Goal: Task Accomplishment & Management: Use online tool/utility

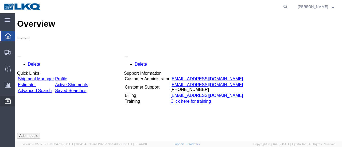
click at [0, 0] on span "Location Appointment" at bounding box center [0, 0] width 0 height 0
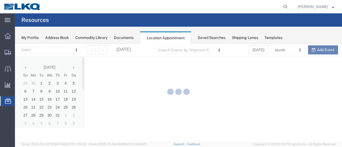
select select "28712"
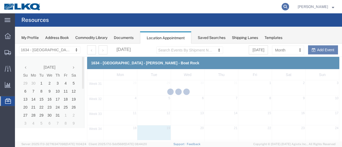
click at [289, 6] on icon at bounding box center [285, 6] width 7 height 7
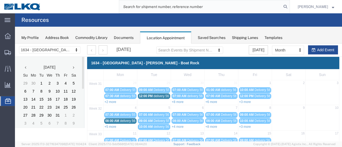
click at [191, 3] on input "search" at bounding box center [200, 6] width 162 height 13
type input "56191543"
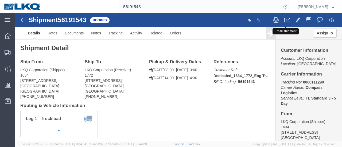
click span
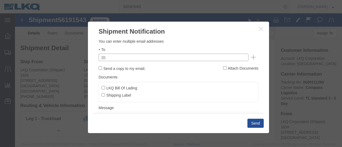
click input "text"
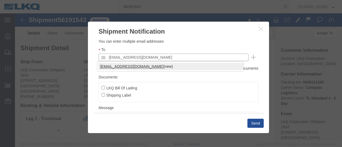
type input "mjvoyles@lkqcorp.com"
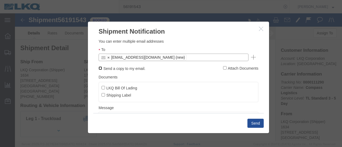
click input "Send a copy to my email."
checkbox input "true"
click input "LKQ Bill Of Lading"
checkbox input "true"
click button "Send"
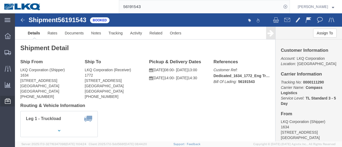
click at [0, 0] on span "Location Appointment" at bounding box center [0, 0] width 0 height 0
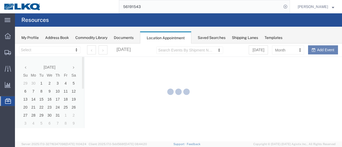
select select "28712"
